Goal: Task Accomplishment & Management: Manage account settings

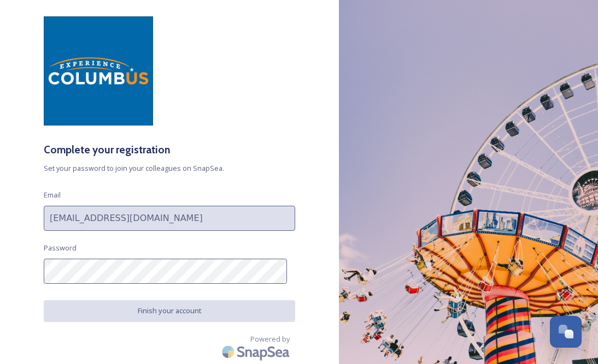
scroll to position [28, 0]
click at [116, 284] on div "Complete your registration Set your password to join your colleagues on SnapSea…" at bounding box center [169, 154] width 339 height 277
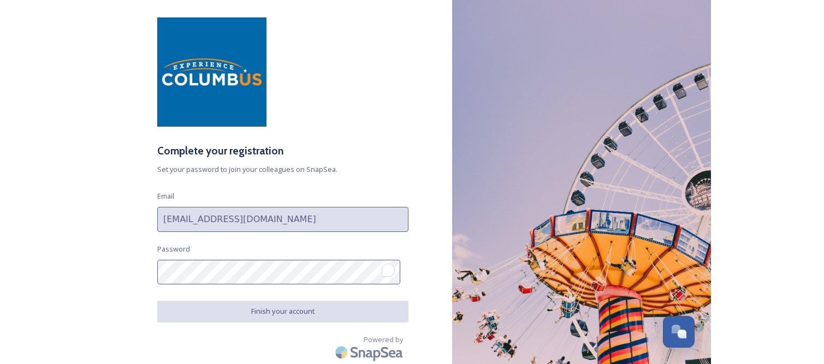
scroll to position [27, 0]
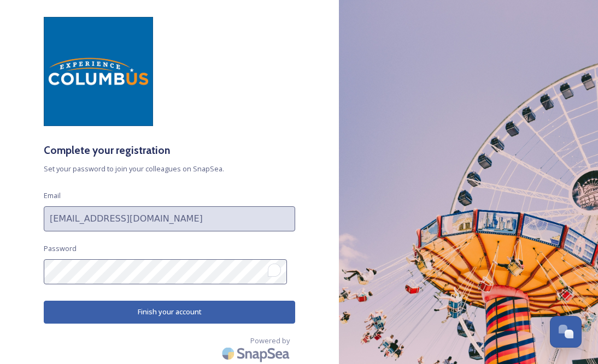
click at [0, 270] on div "Complete your registration Set your password to join your colleagues on SnapSea…" at bounding box center [169, 155] width 339 height 277
click at [143, 314] on button "Finish your account" at bounding box center [169, 312] width 251 height 22
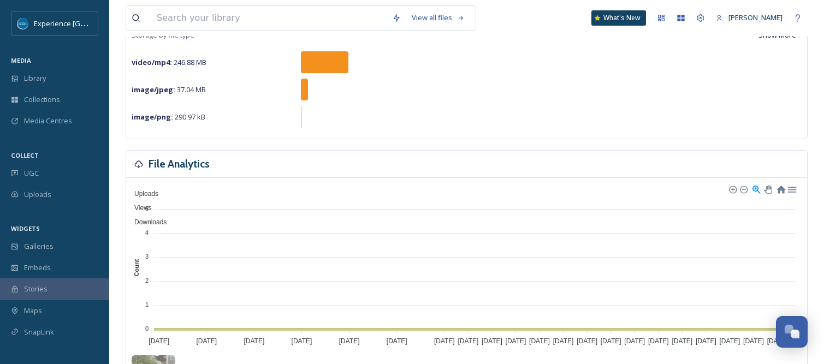
scroll to position [155, 0]
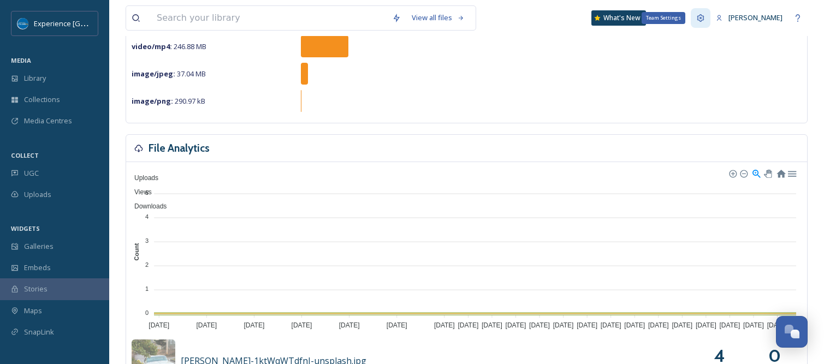
click at [597, 17] on icon at bounding box center [701, 17] width 7 height 7
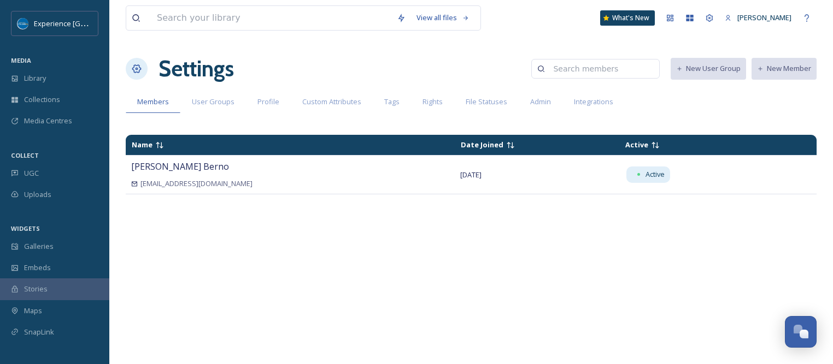
click at [597, 210] on div "Name Date Joined Active Meg Berno mberno@experiencecolumbus.com Oct 15 2025 Act…" at bounding box center [471, 243] width 691 height 228
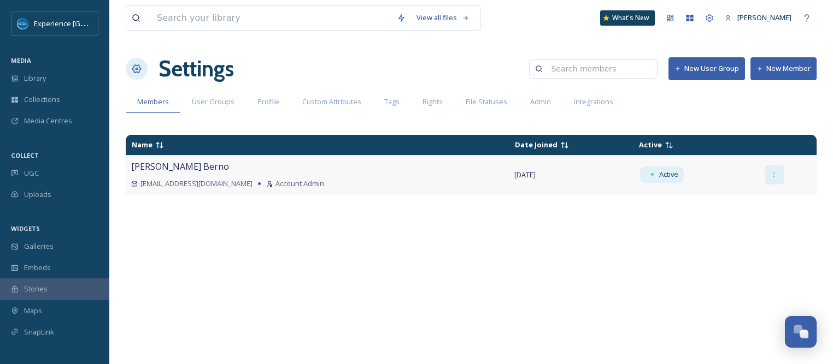
click at [777, 172] on icon at bounding box center [773, 175] width 7 height 7
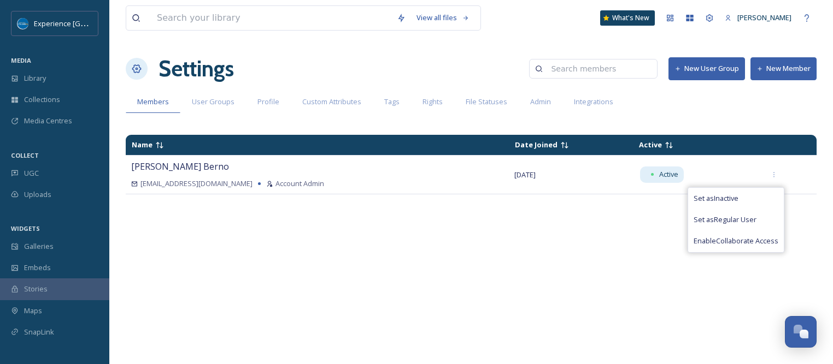
click at [593, 235] on div "Name Date Joined Active Meg Berno mberno@experiencecolumbus.com Account Admin O…" at bounding box center [471, 243] width 691 height 228
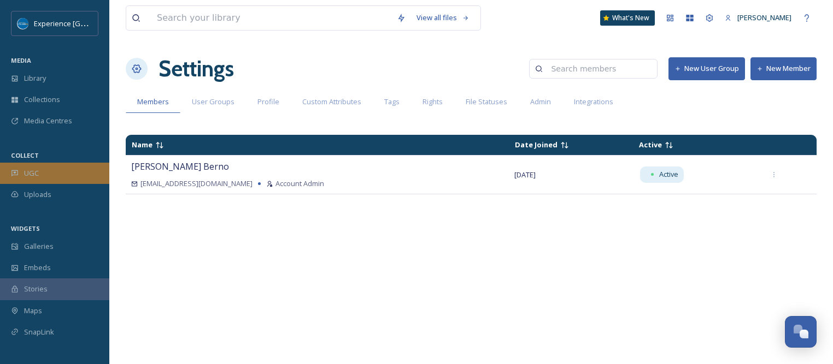
click at [39, 165] on div "UGC" at bounding box center [54, 173] width 109 height 21
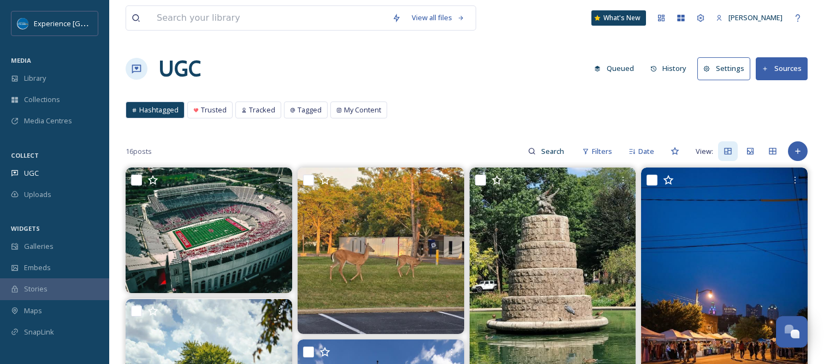
click at [734, 72] on button "Settings" at bounding box center [724, 68] width 53 height 22
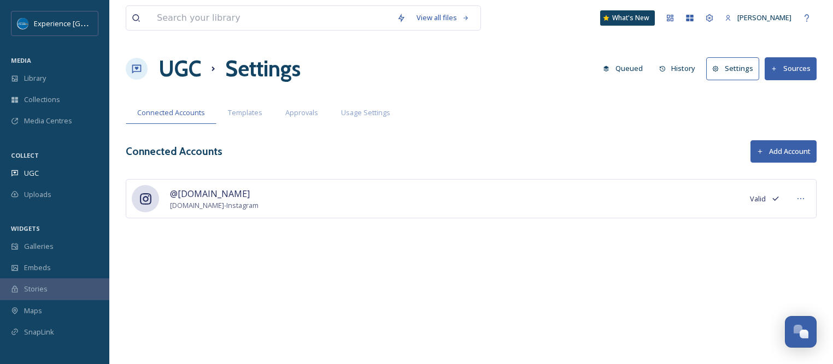
click at [795, 147] on button "Add Account" at bounding box center [783, 151] width 66 height 22
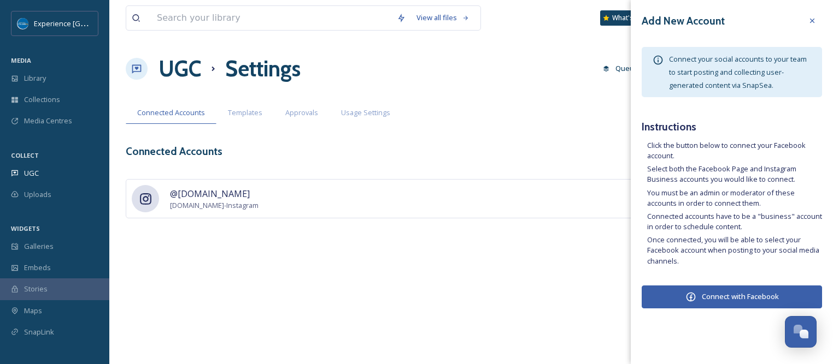
click at [719, 298] on button "Connect with Facebook" at bounding box center [731, 297] width 180 height 23
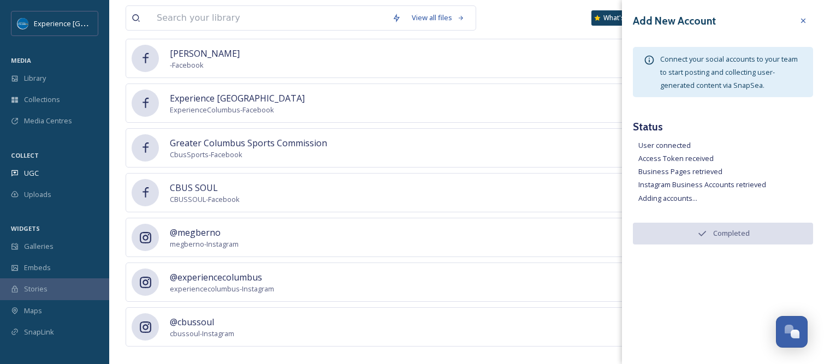
scroll to position [200, 0]
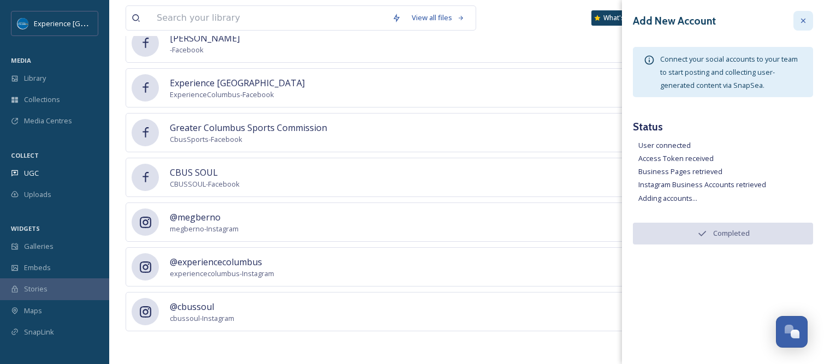
click at [805, 20] on icon at bounding box center [803, 20] width 9 height 9
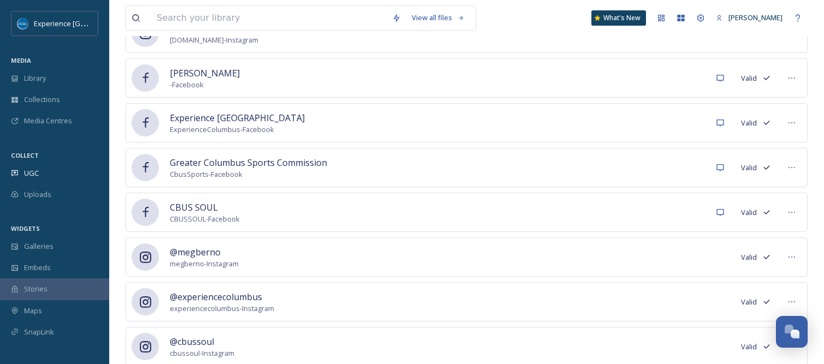
scroll to position [145, 0]
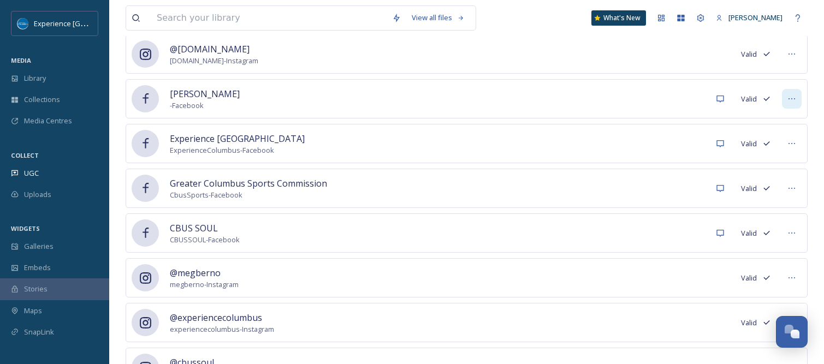
click at [794, 98] on icon at bounding box center [792, 99] width 9 height 9
click at [817, 96] on div "View all files What's New Meg Berno UGC Settings Queued History Settings Source…" at bounding box center [466, 137] width 715 height 565
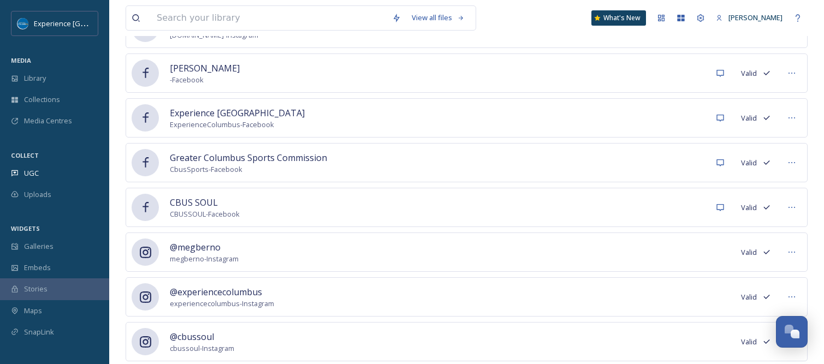
scroll to position [45, 0]
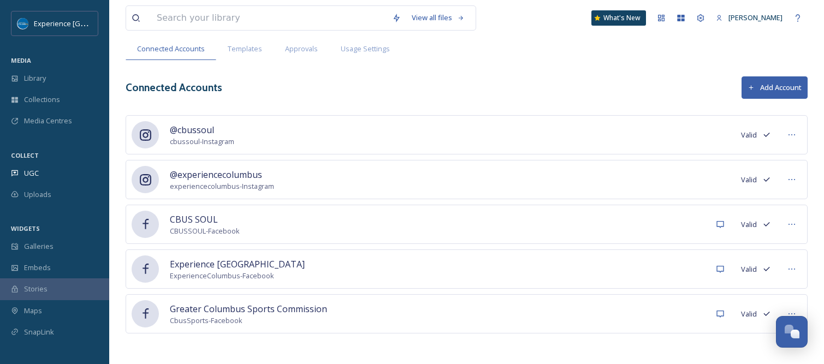
scroll to position [66, 0]
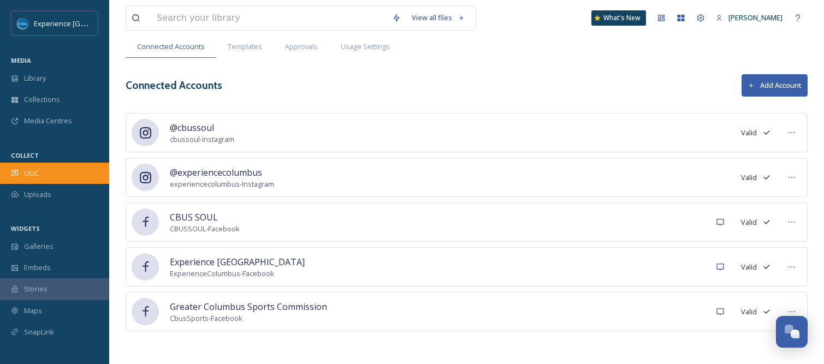
click at [33, 172] on span "UGC" at bounding box center [31, 173] width 15 height 10
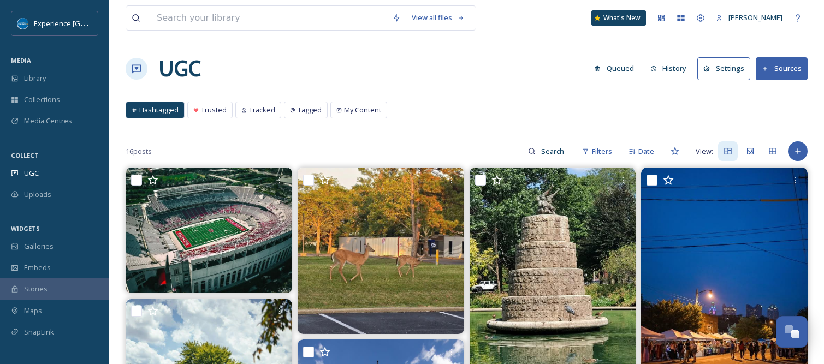
click at [786, 69] on button "Sources" at bounding box center [782, 68] width 52 height 22
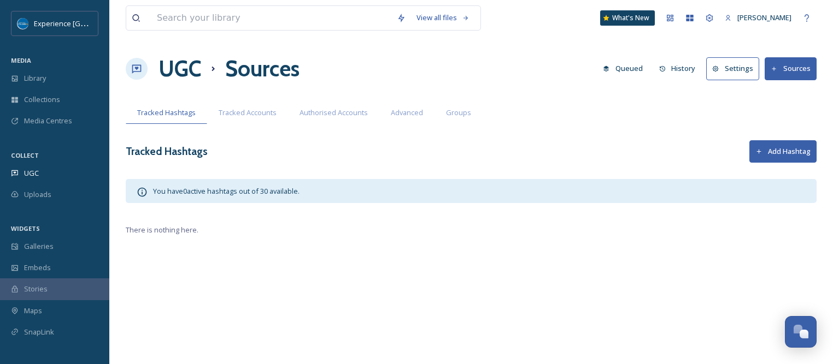
click at [772, 152] on button "Add Hashtag" at bounding box center [782, 151] width 67 height 22
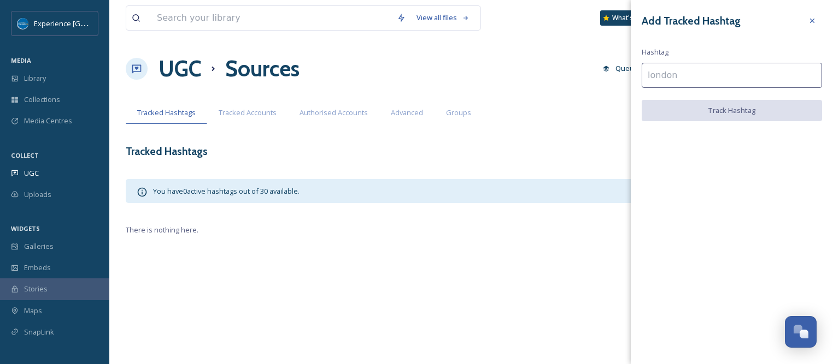
click at [674, 77] on input at bounding box center [731, 75] width 180 height 25
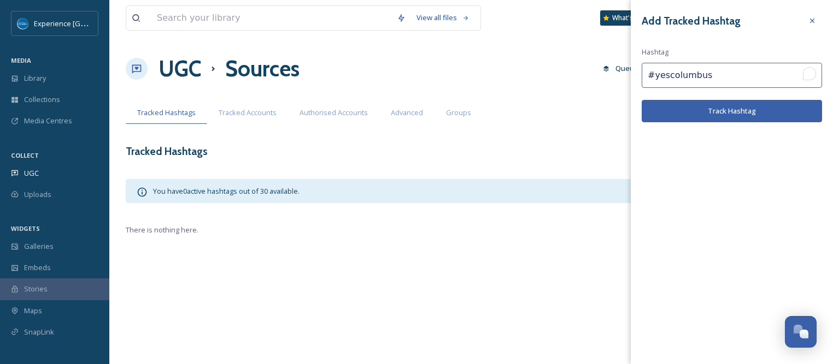
type input "#yescolumbus"
click at [741, 111] on button "Track Hashtag" at bounding box center [731, 111] width 180 height 22
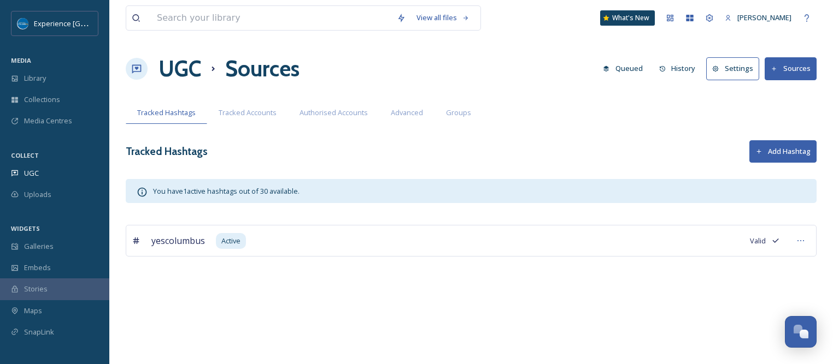
click at [786, 154] on button "Add Hashtag" at bounding box center [782, 151] width 67 height 22
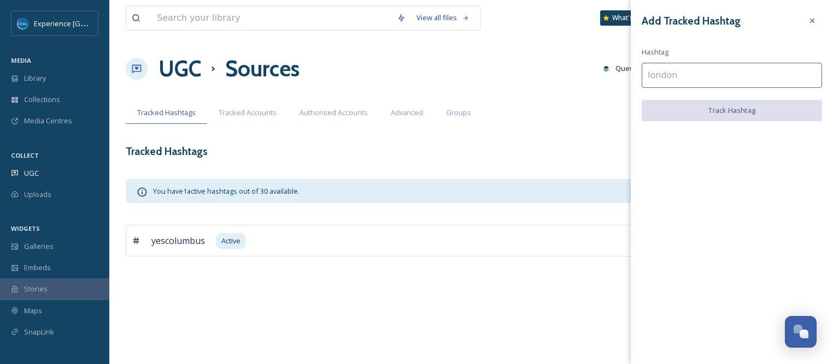
click at [765, 78] on input at bounding box center [731, 75] width 180 height 25
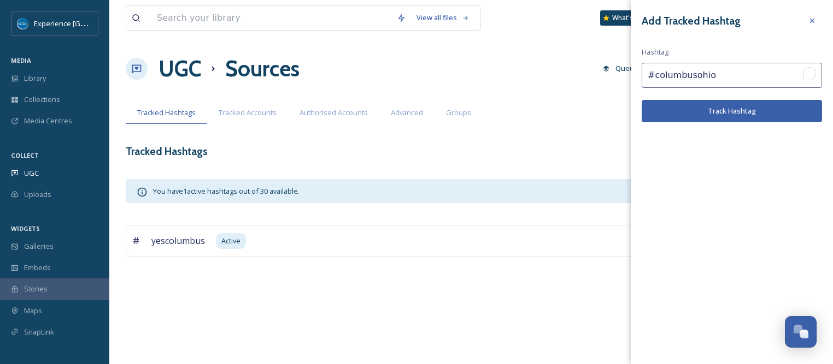
type input "#columbusohio"
click at [757, 107] on button "Track Hashtag" at bounding box center [731, 111] width 180 height 22
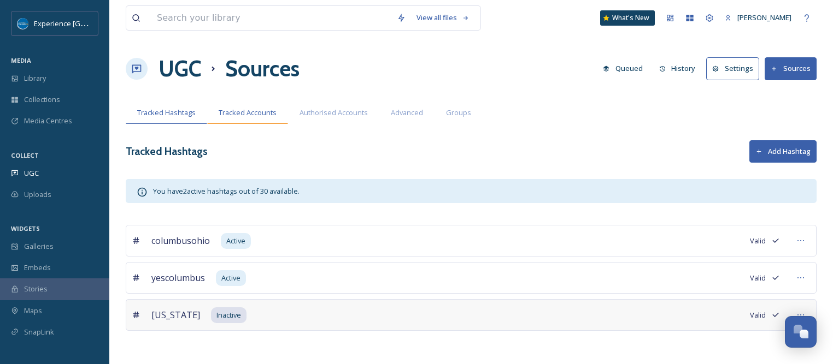
click at [261, 115] on span "Tracked Accounts" at bounding box center [248, 113] width 58 height 10
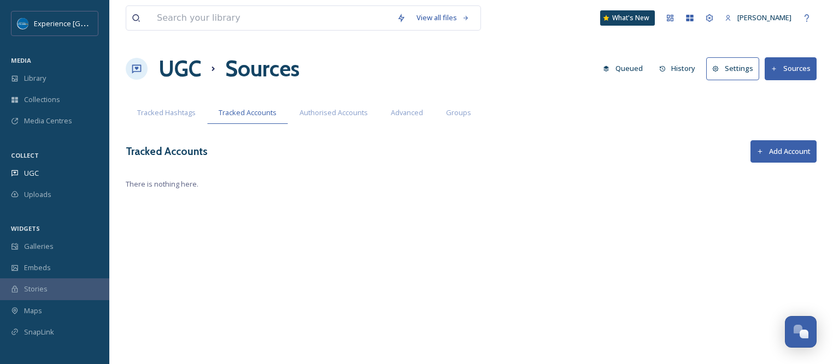
click at [790, 150] on button "Add Account" at bounding box center [783, 151] width 66 height 22
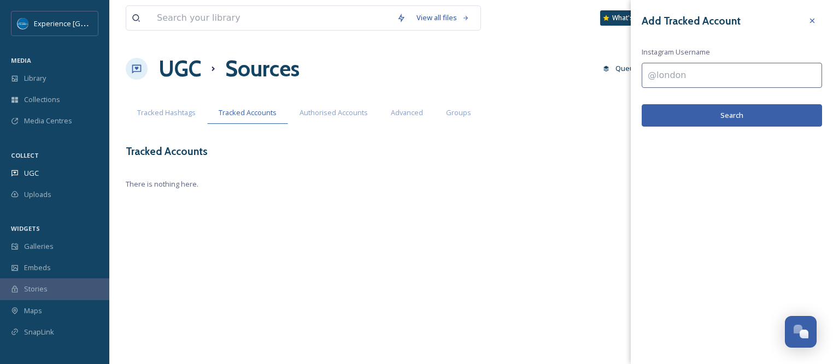
click at [680, 72] on input at bounding box center [731, 75] width 180 height 25
type input "downtowncolumbus"
click at [734, 109] on button "Search" at bounding box center [731, 115] width 180 height 22
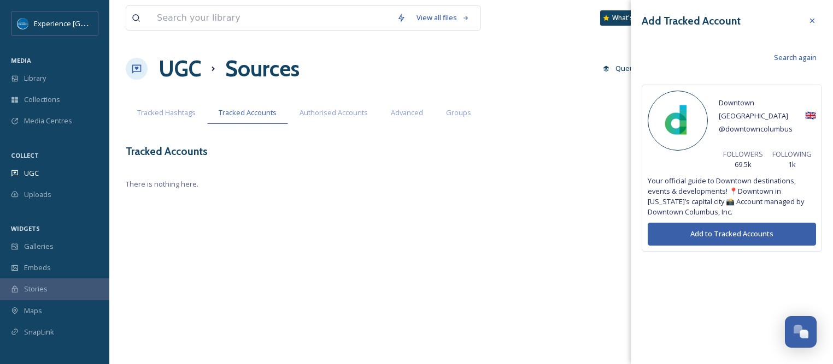
click at [727, 225] on button "Add to Tracked Accounts" at bounding box center [731, 234] width 168 height 22
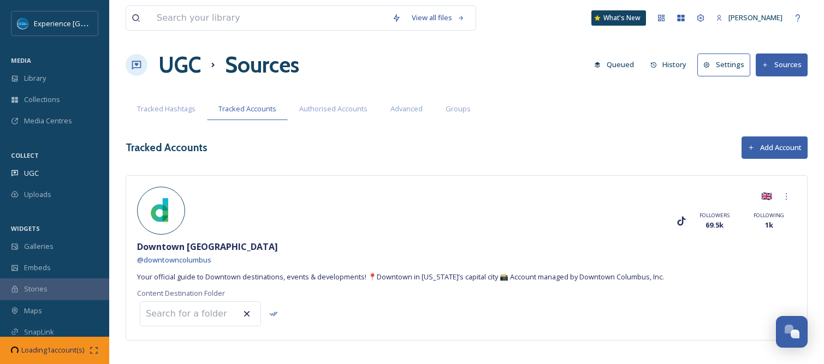
scroll to position [13, 0]
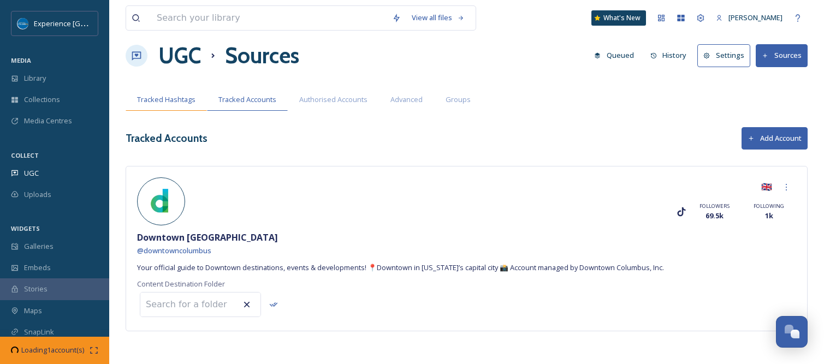
click at [162, 102] on span "Tracked Hashtags" at bounding box center [166, 100] width 58 height 10
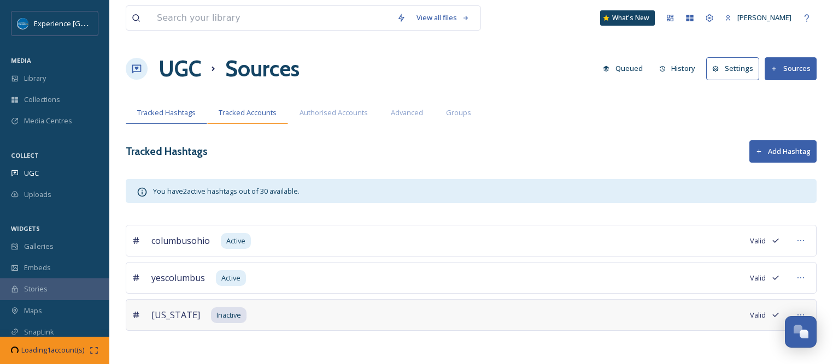
click at [264, 118] on div "Tracked Accounts" at bounding box center [247, 113] width 81 height 22
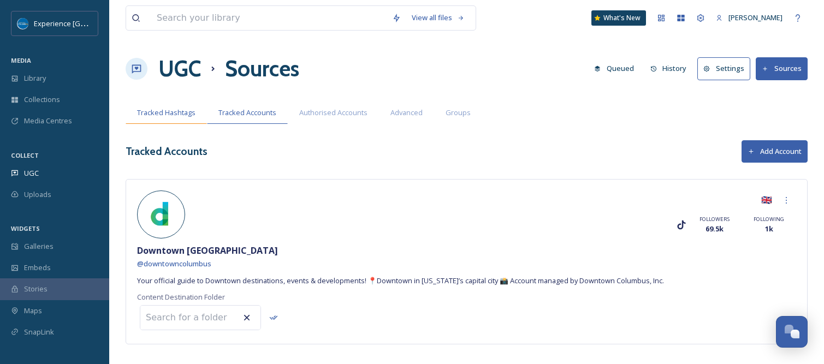
click at [153, 114] on span "Tracked Hashtags" at bounding box center [166, 113] width 58 height 10
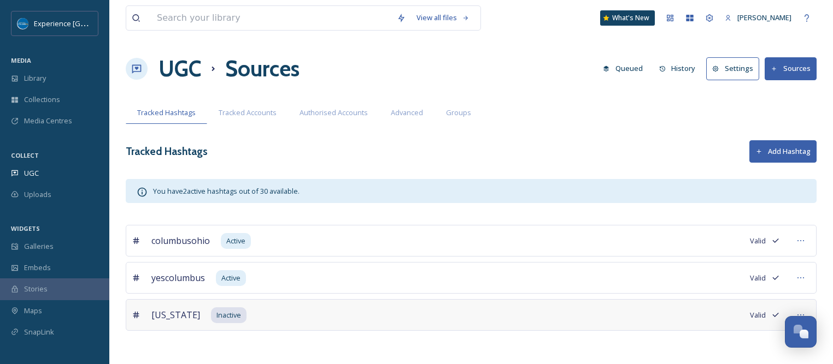
click at [261, 140] on div "Tracked Hashtags Add Hashtag" at bounding box center [471, 151] width 691 height 22
click at [531, 61] on div "UGC Sources Queued History Settings Sources" at bounding box center [471, 68] width 691 height 33
click at [713, 19] on icon at bounding box center [709, 18] width 9 height 9
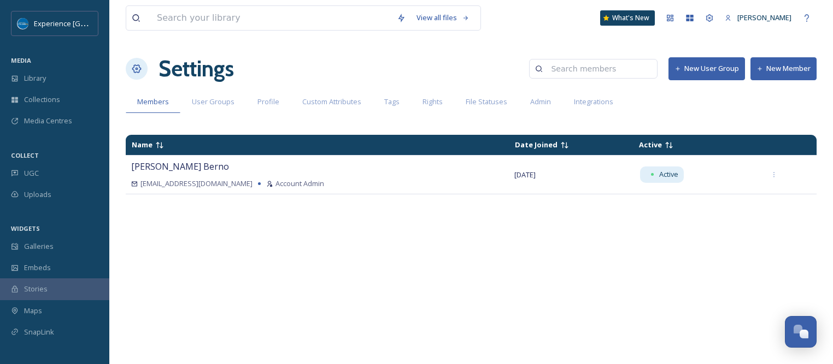
click at [782, 75] on button "New Member" at bounding box center [783, 68] width 66 height 22
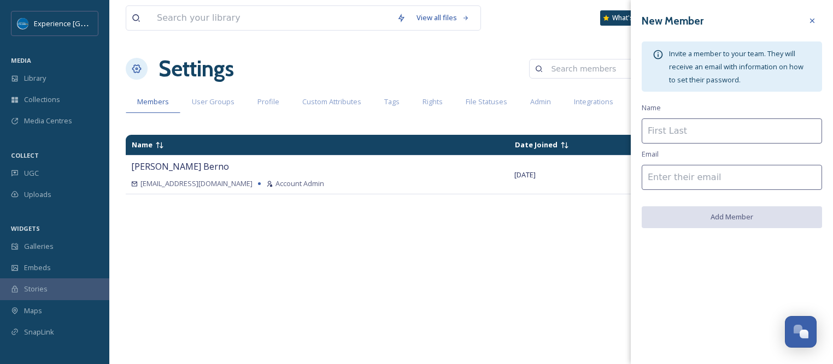
click at [713, 125] on input at bounding box center [731, 131] width 180 height 25
type input "[PERSON_NAME]"
type input "m"
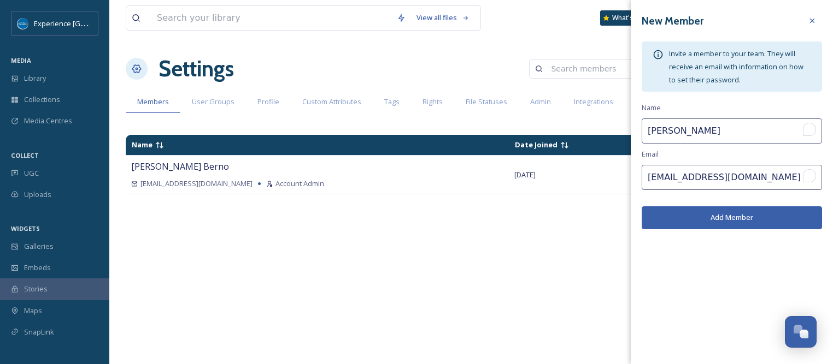
type input "[EMAIL_ADDRESS][DOMAIN_NAME]"
click at [728, 220] on button "Add Member" at bounding box center [731, 217] width 180 height 22
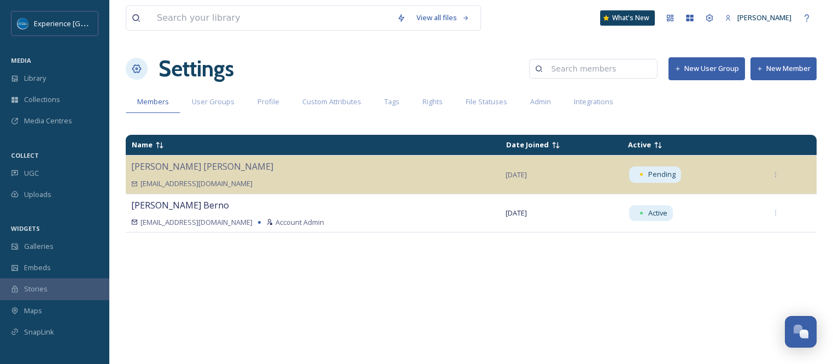
click at [782, 63] on button "New Member" at bounding box center [783, 68] width 66 height 22
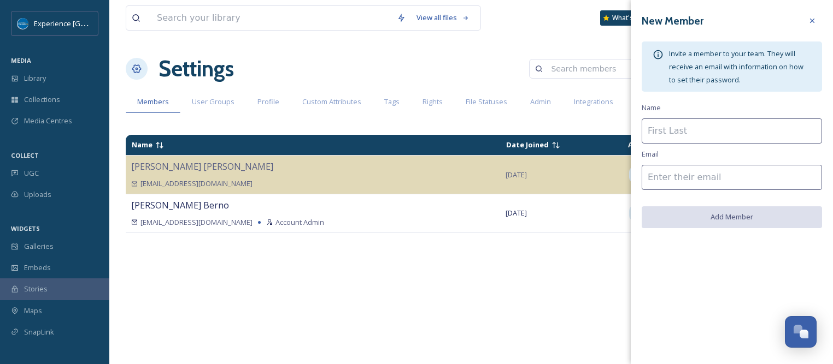
click at [695, 125] on input at bounding box center [731, 131] width 180 height 25
type input "[PERSON_NAME]"
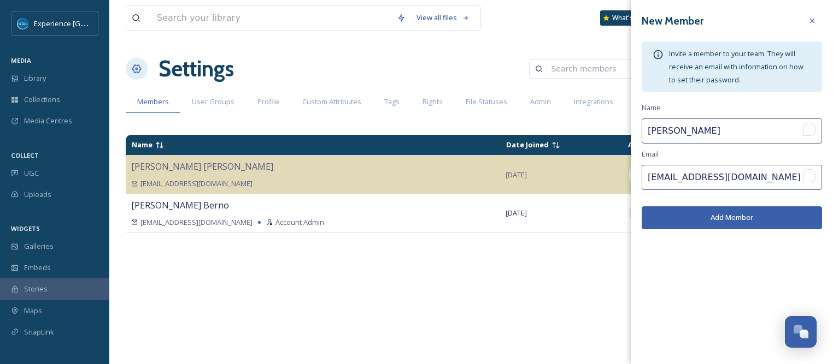
type input "[EMAIL_ADDRESS][DOMAIN_NAME]"
click at [722, 214] on button "Add Member" at bounding box center [731, 217] width 180 height 22
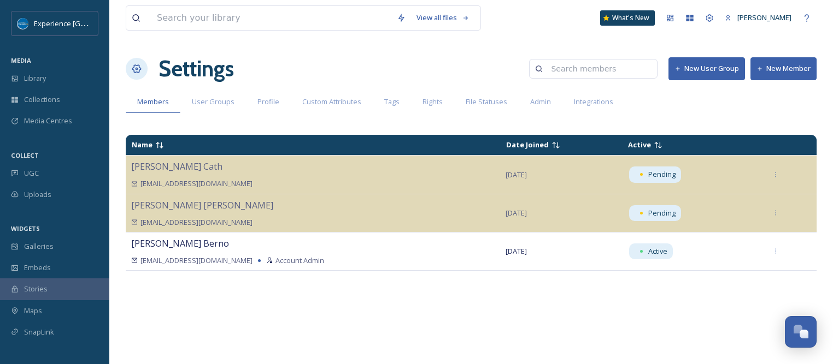
click at [799, 68] on button "New Member" at bounding box center [783, 68] width 66 height 22
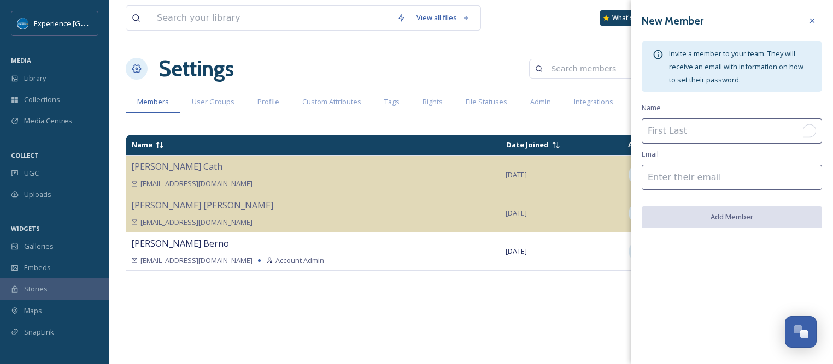
click at [715, 133] on input "To enrich screen reader interactions, please activate Accessibility in Grammarl…" at bounding box center [731, 131] width 180 height 25
type input "[PERSON_NAME]"
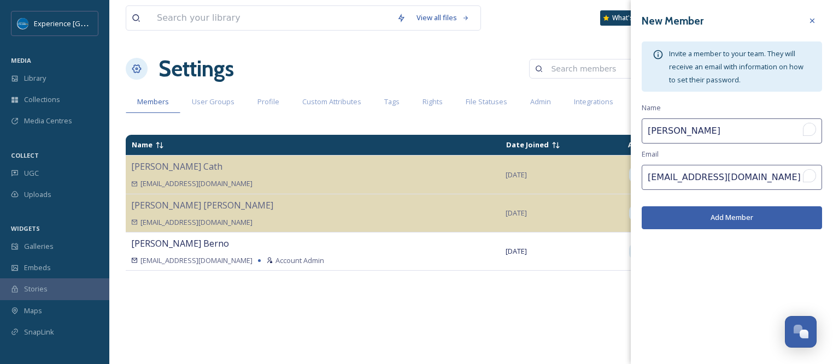
type input "[EMAIL_ADDRESS][DOMAIN_NAME]"
click at [706, 213] on button "Add Member" at bounding box center [731, 217] width 180 height 22
